Goal: Information Seeking & Learning: Learn about a topic

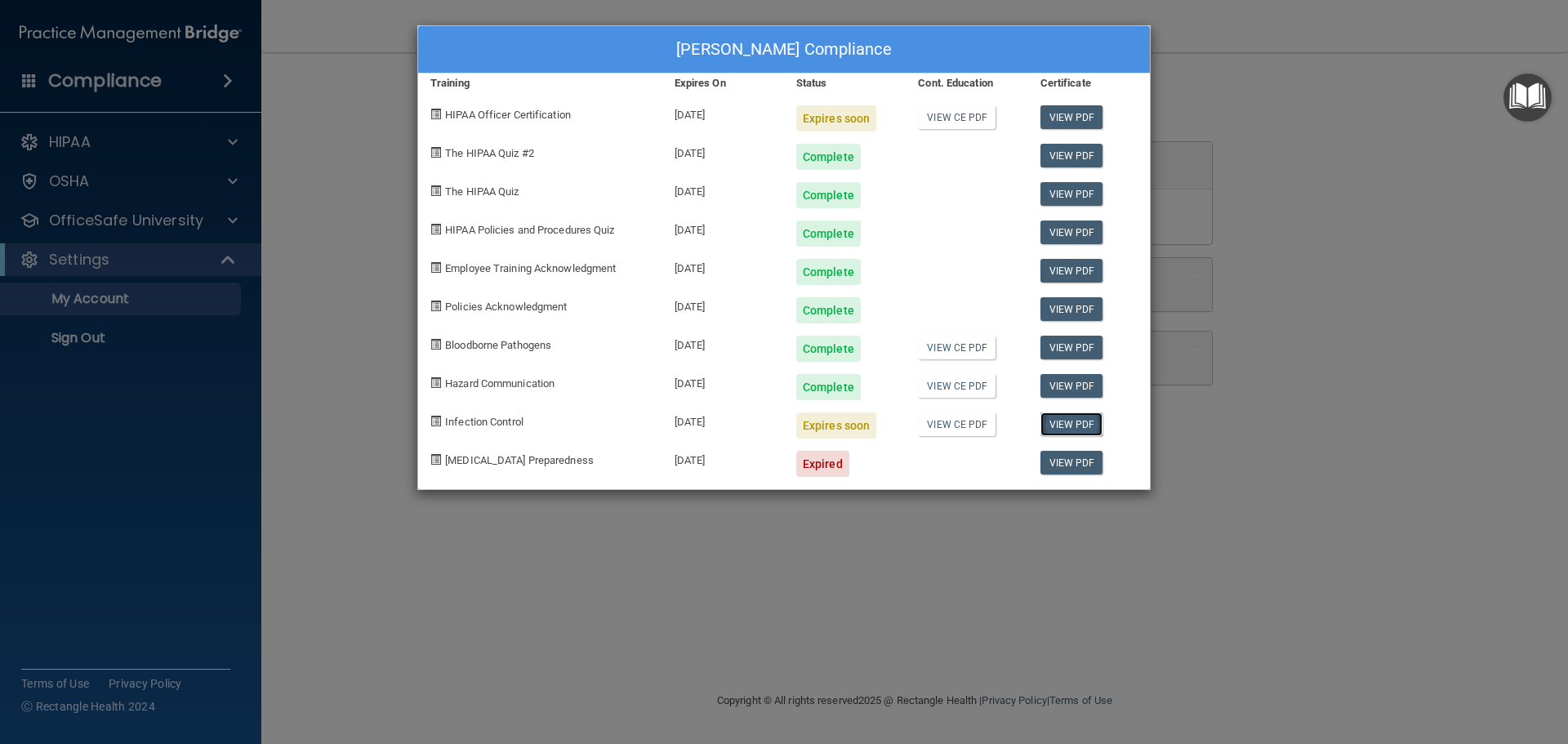
click at [1090, 423] on link "View PDF" at bounding box center [1072, 425] width 63 height 24
click at [830, 426] on div "Expires soon" at bounding box center [836, 426] width 80 height 26
click at [722, 419] on div "10/21/2025" at bounding box center [722, 419] width 121 height 38
click at [471, 421] on span "Infection Control" at bounding box center [484, 422] width 78 height 12
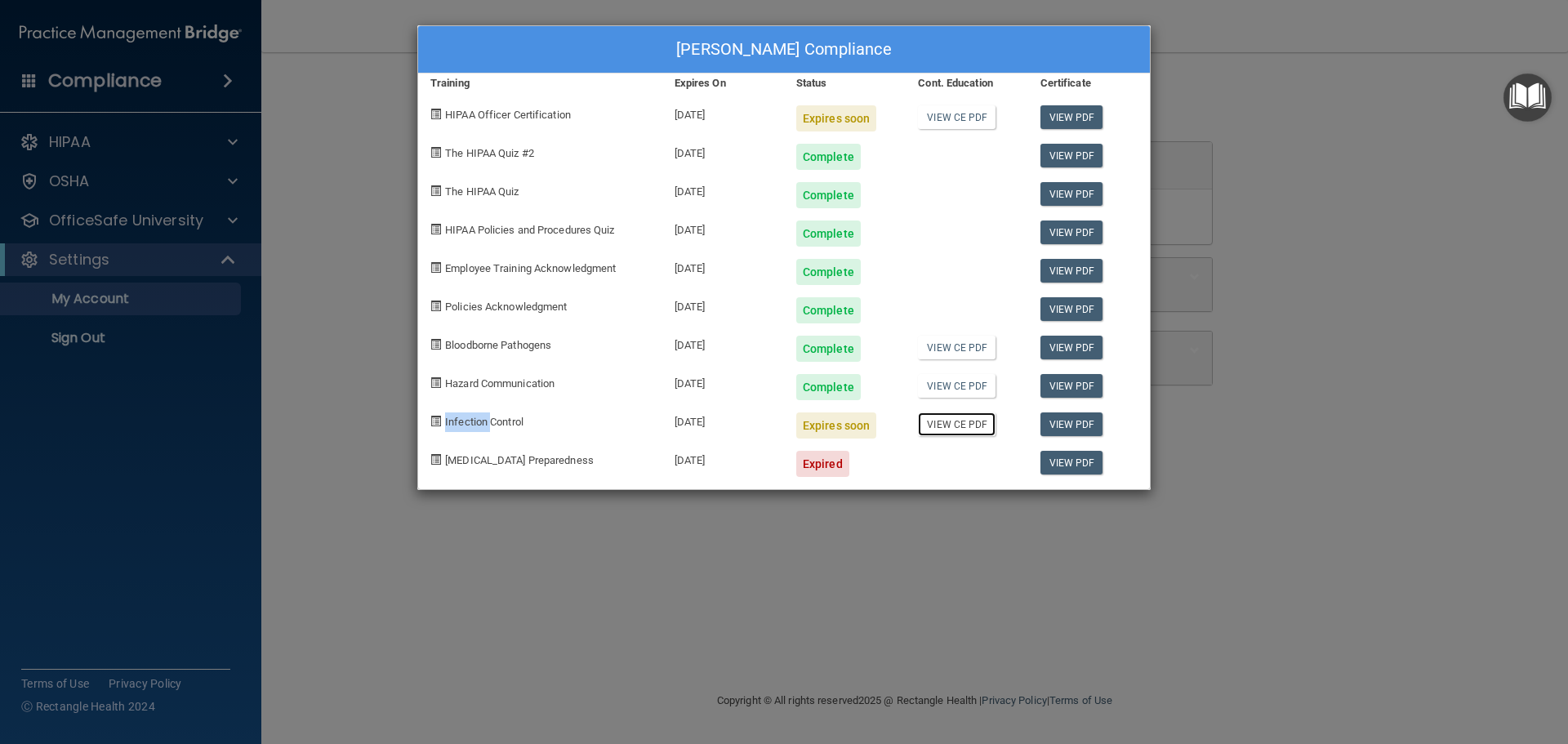
click at [947, 422] on link "View CE PDF" at bounding box center [956, 425] width 77 height 24
click at [137, 223] on div "Connie Blodgett's Compliance Training Expires On Status Cont. Education Certifi…" at bounding box center [784, 372] width 1568 height 744
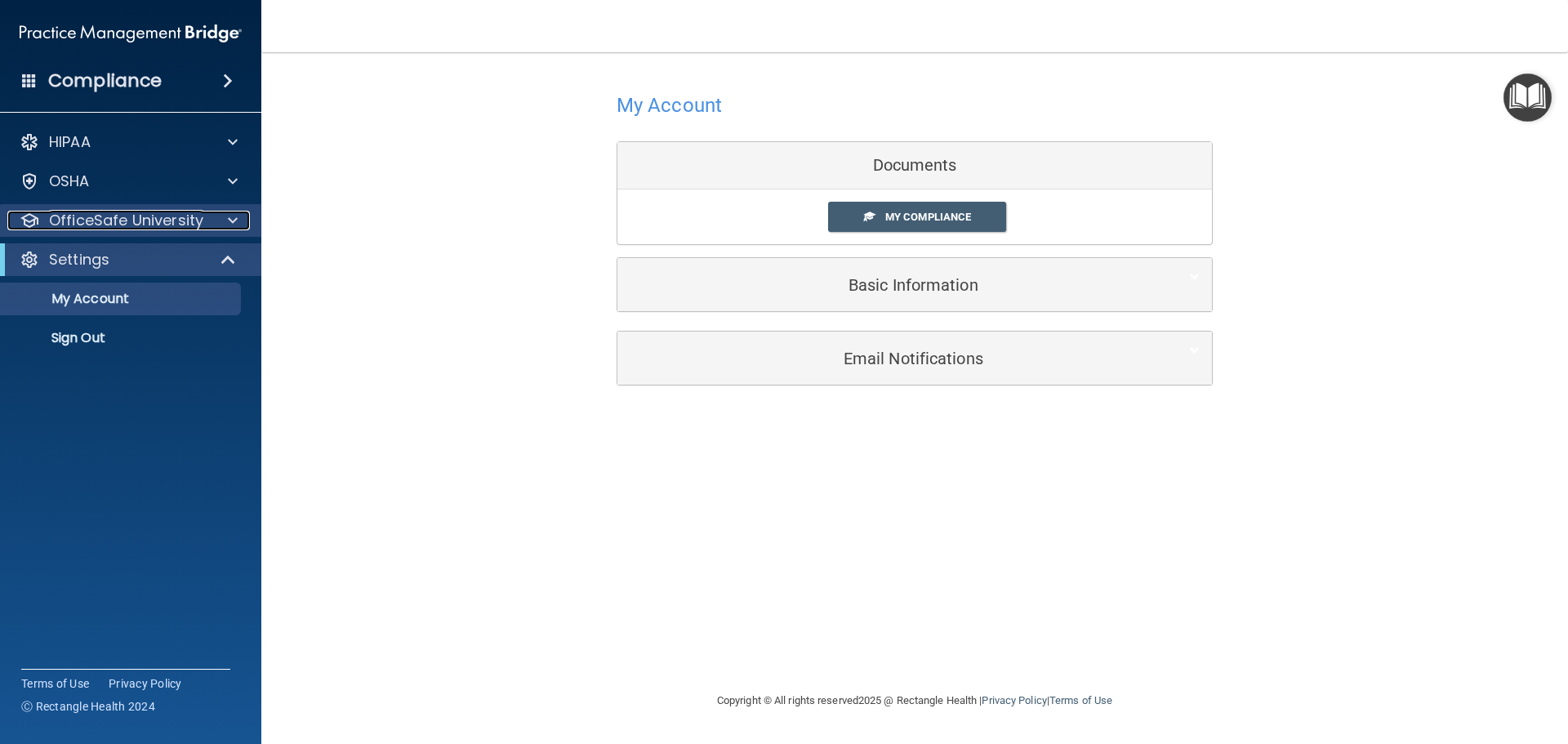
click at [133, 221] on p "OfficeSafe University" at bounding box center [126, 220] width 155 height 20
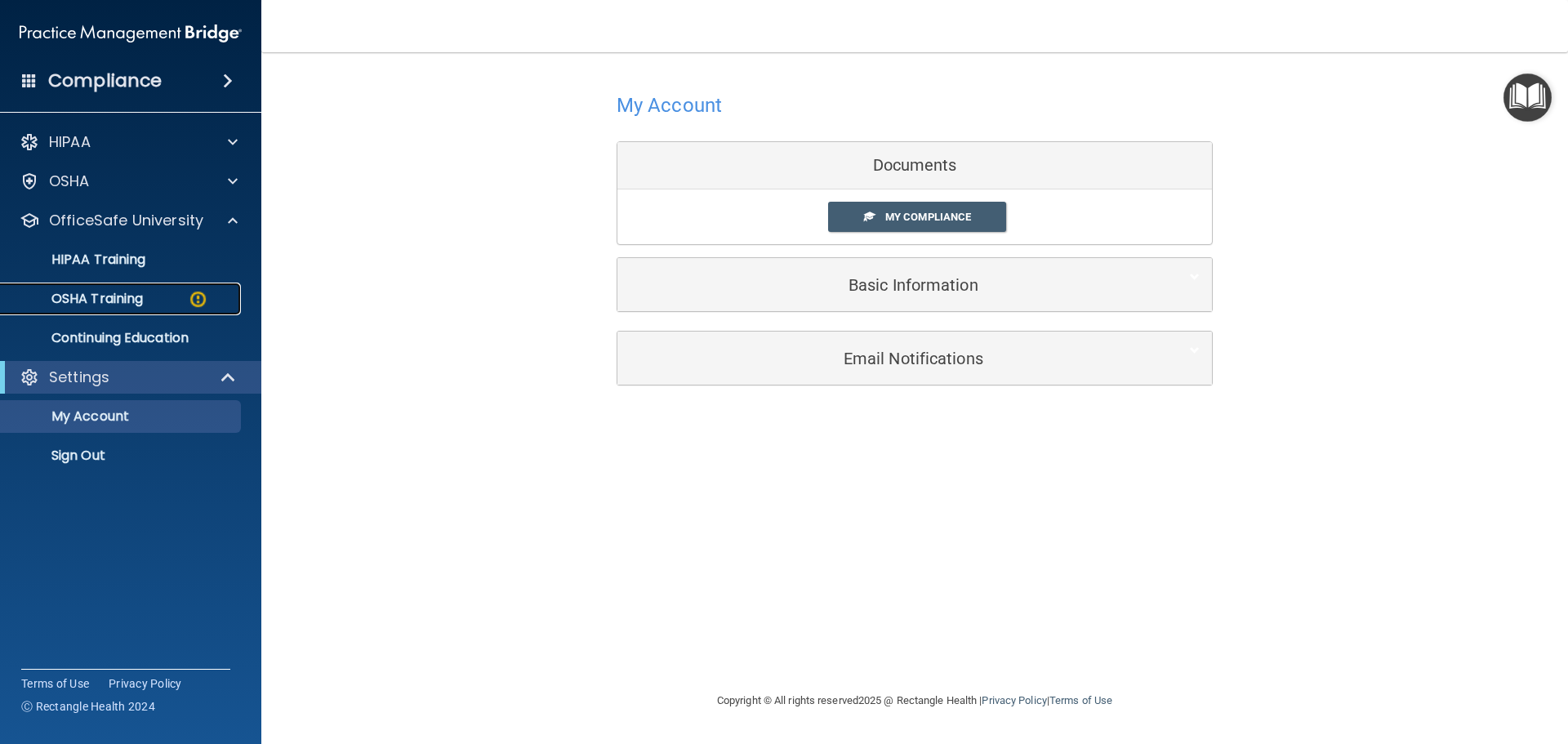
click at [109, 301] on p "OSHA Training" at bounding box center [77, 298] width 132 height 16
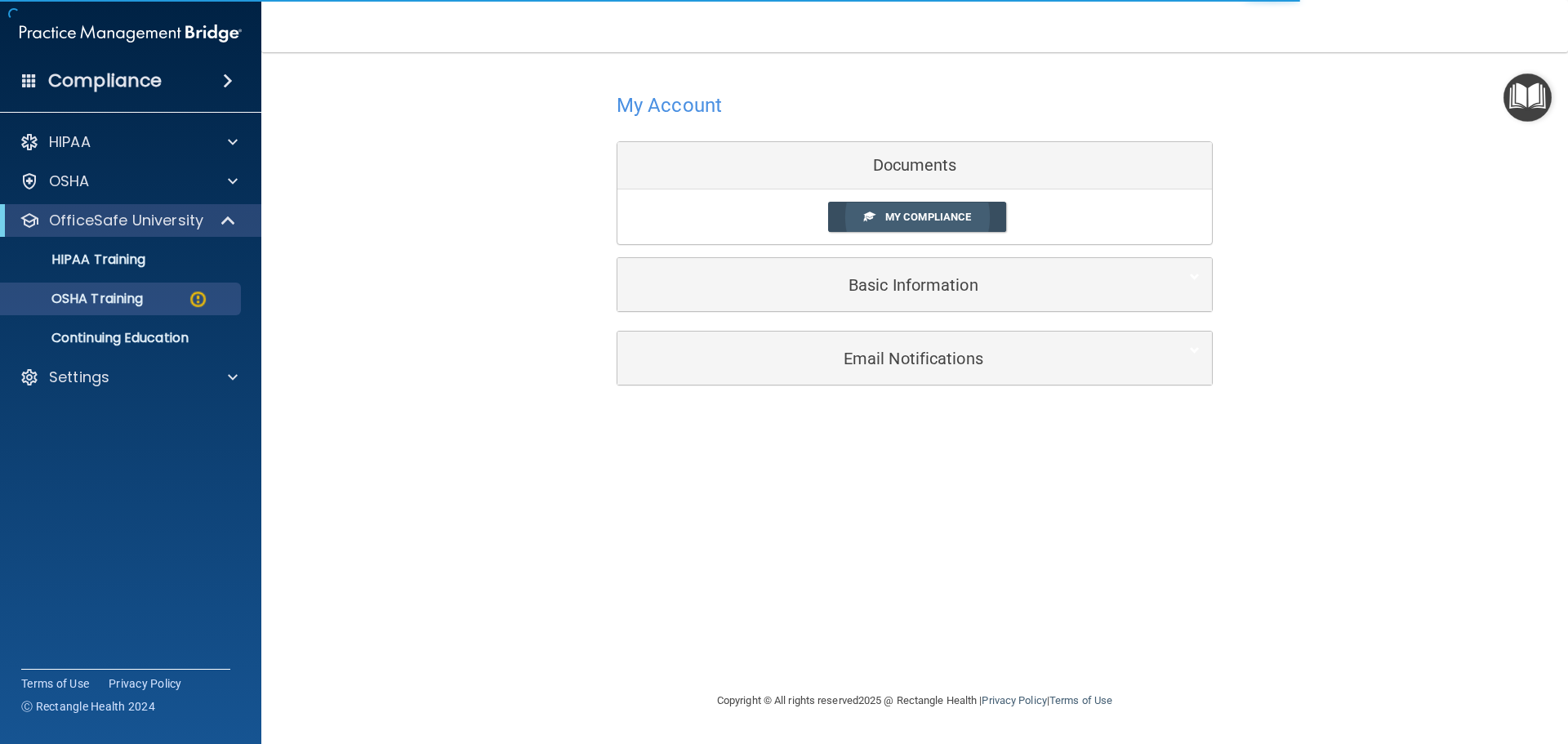
click at [908, 213] on span "My Compliance" at bounding box center [928, 217] width 86 height 12
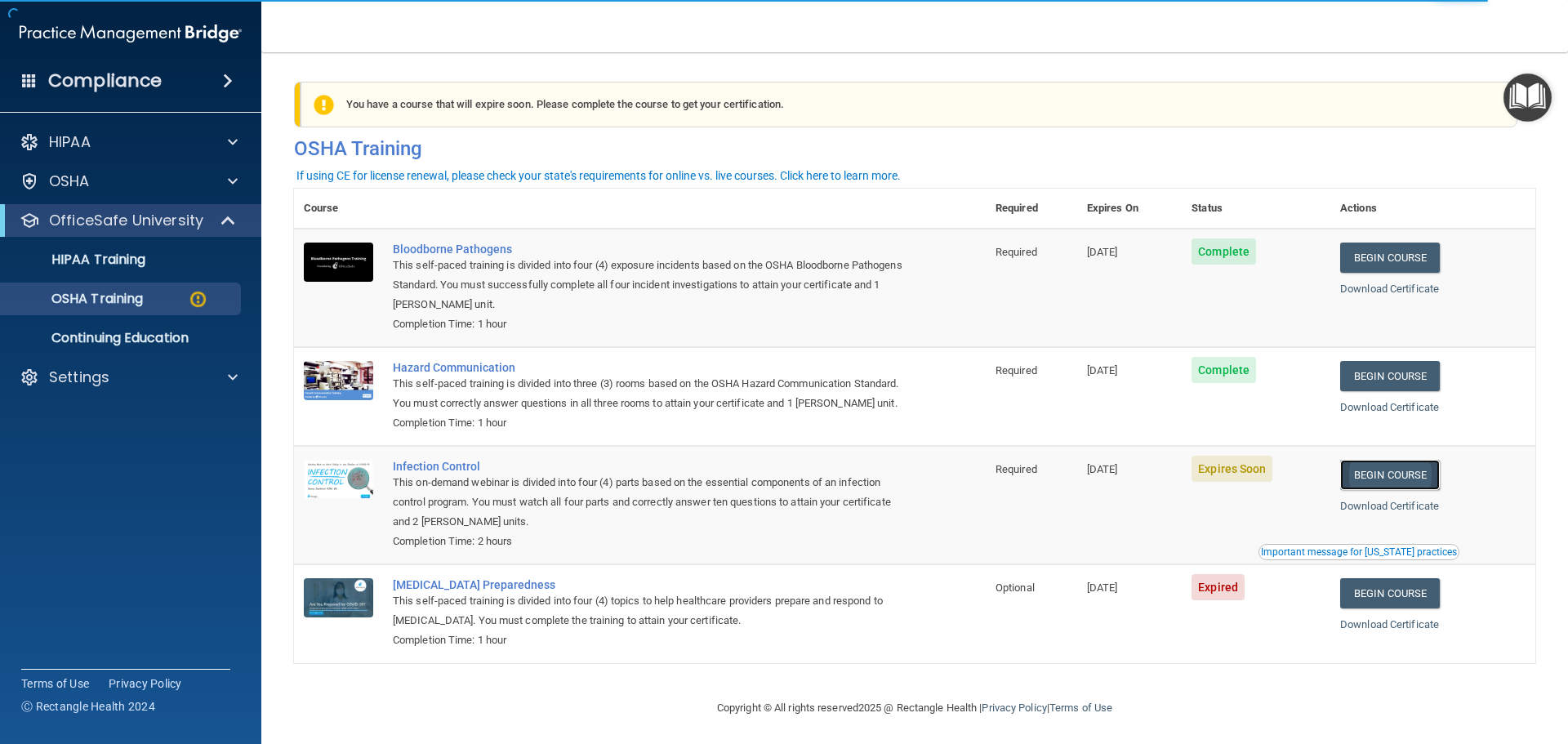
click at [1400, 490] on link "Begin Course" at bounding box center [1390, 476] width 99 height 31
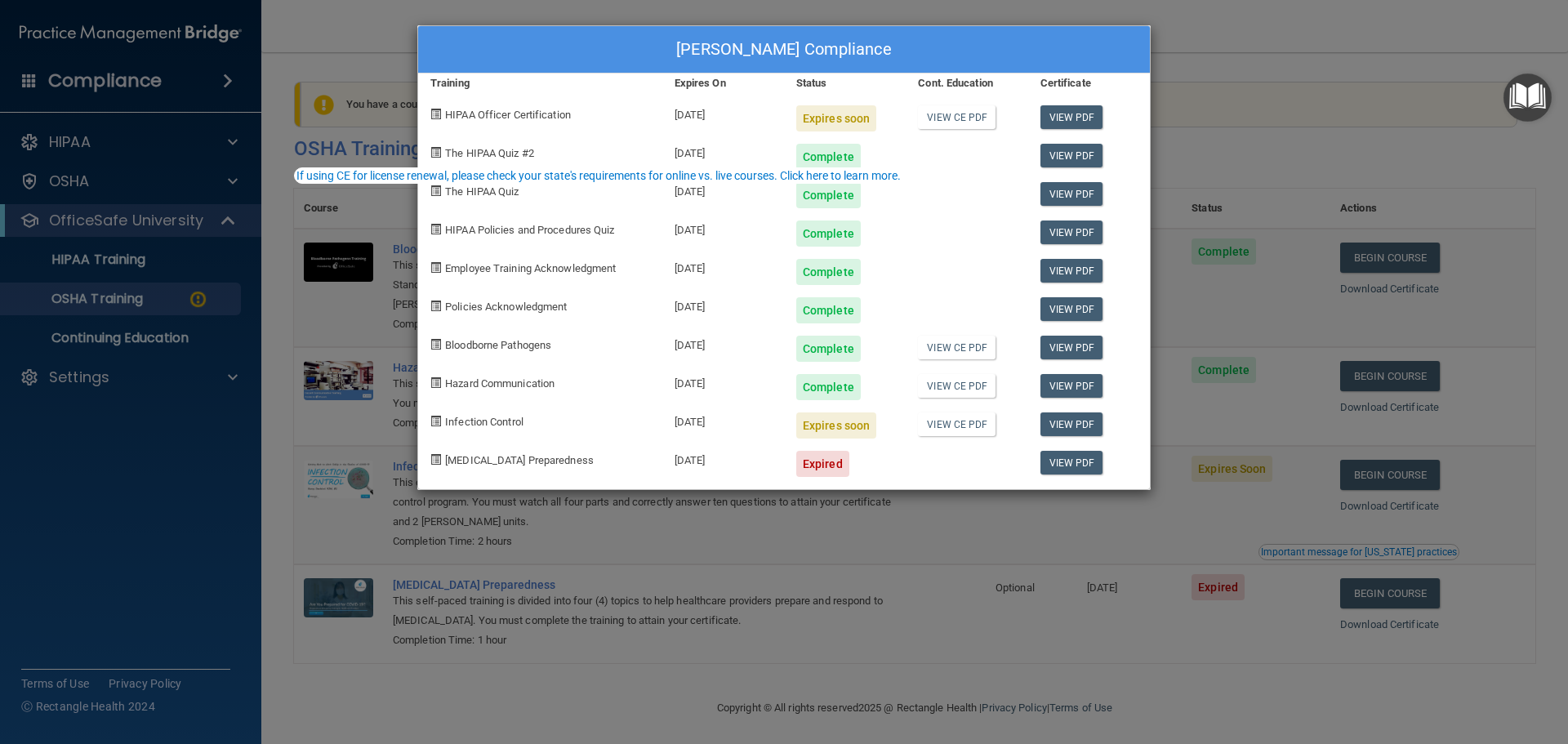
click at [124, 302] on div "Connie Blodgett's Compliance Training Expires On Status Cont. Education Certifi…" at bounding box center [784, 372] width 1568 height 744
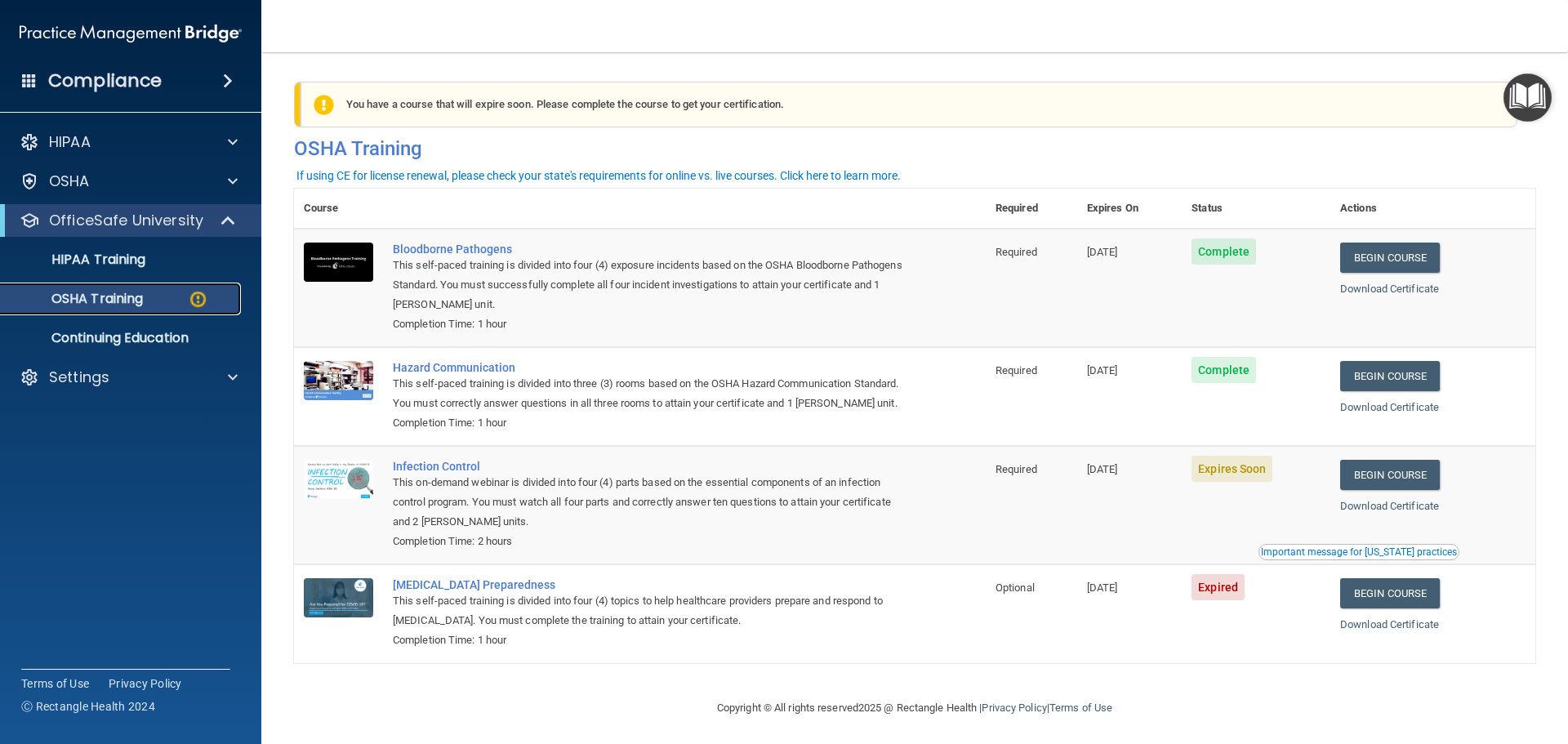
click at [198, 299] on img at bounding box center [198, 300] width 20 height 20
click at [136, 302] on p "OSHA Training" at bounding box center [77, 298] width 132 height 16
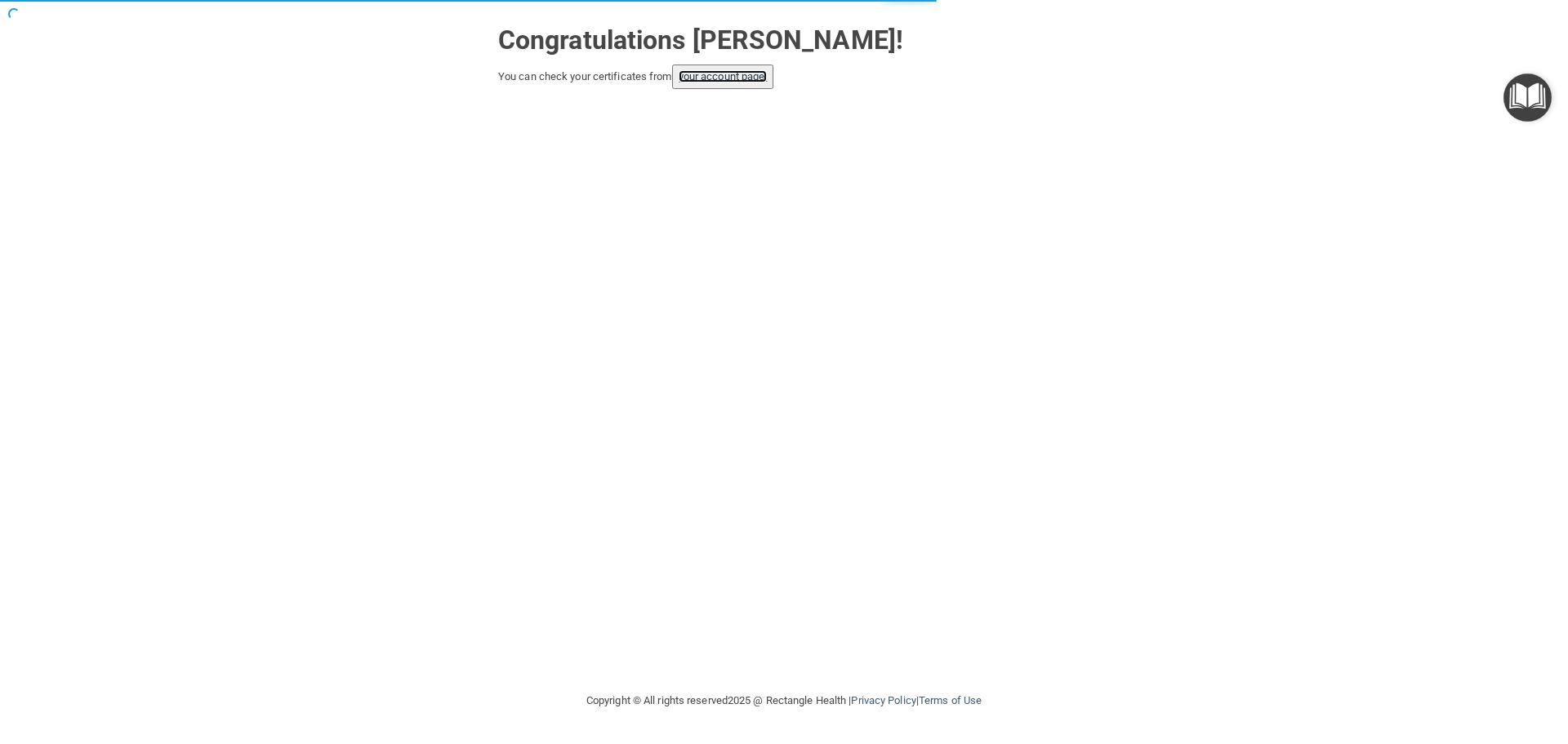
click at [705, 77] on link "your account page!" at bounding box center [722, 76] width 89 height 12
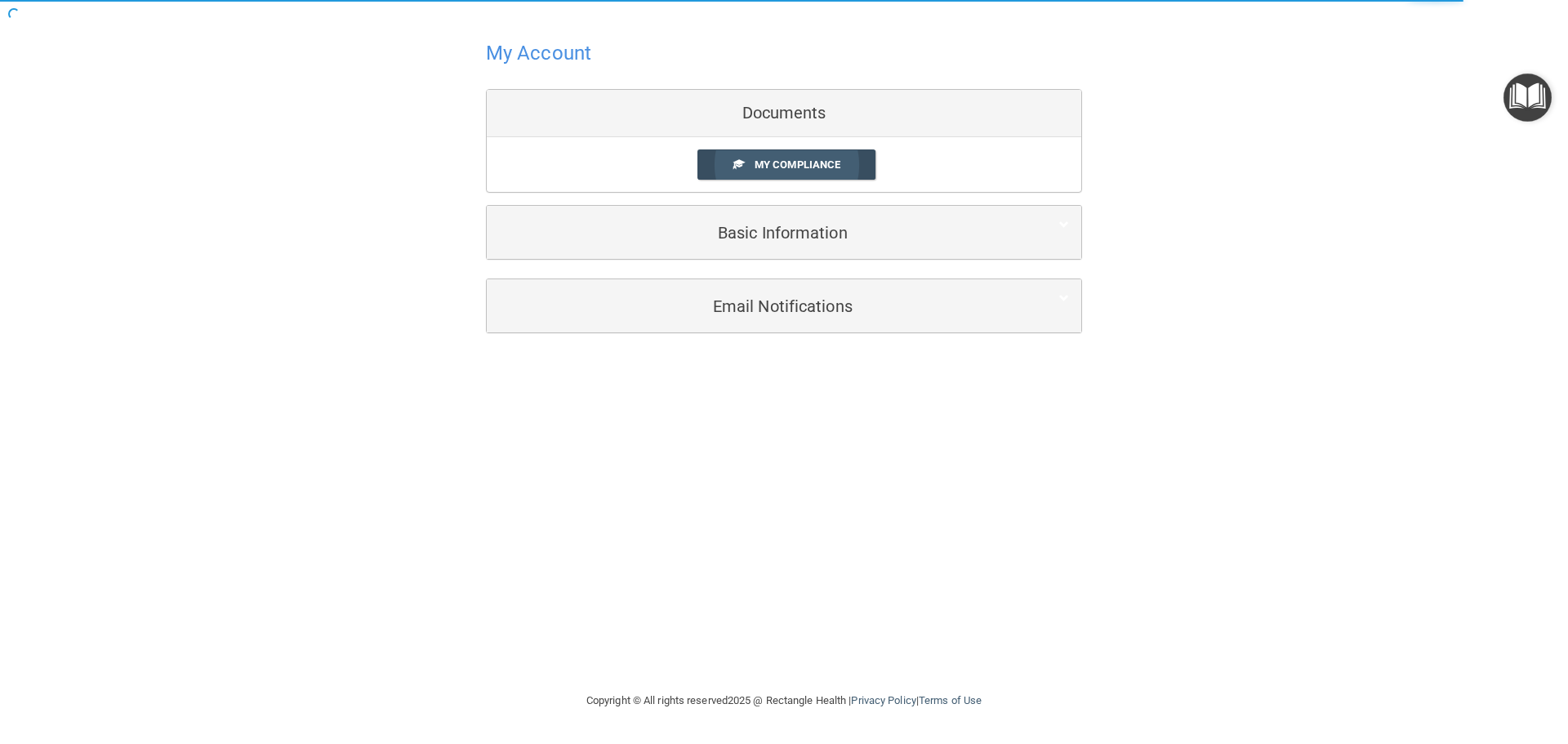
click at [799, 158] on link "My Compliance" at bounding box center [787, 165] width 179 height 31
click at [767, 162] on span "My Compliance" at bounding box center [797, 165] width 86 height 12
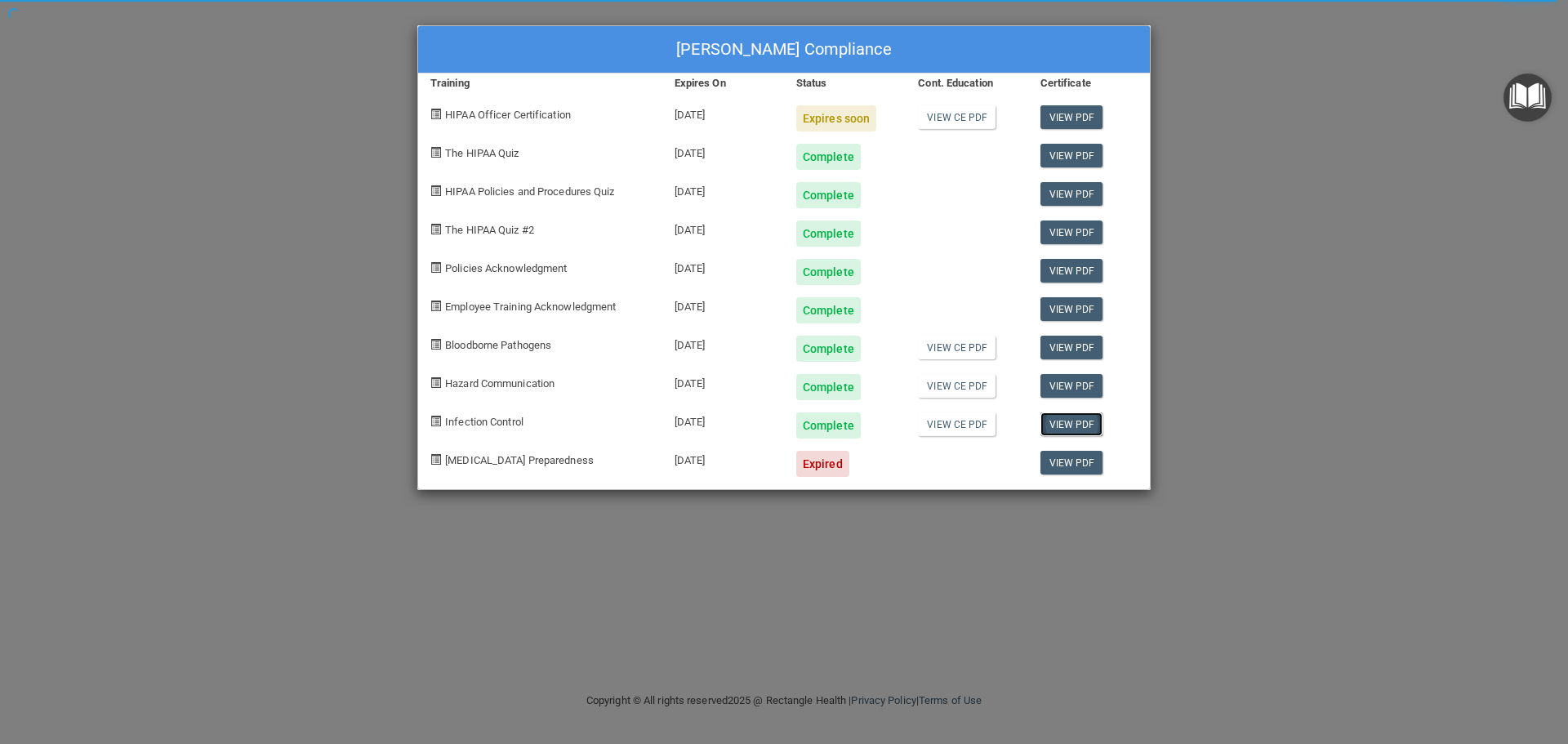
click at [1068, 423] on link "View PDF" at bounding box center [1072, 425] width 63 height 24
